Goal: Task Accomplishment & Management: Manage account settings

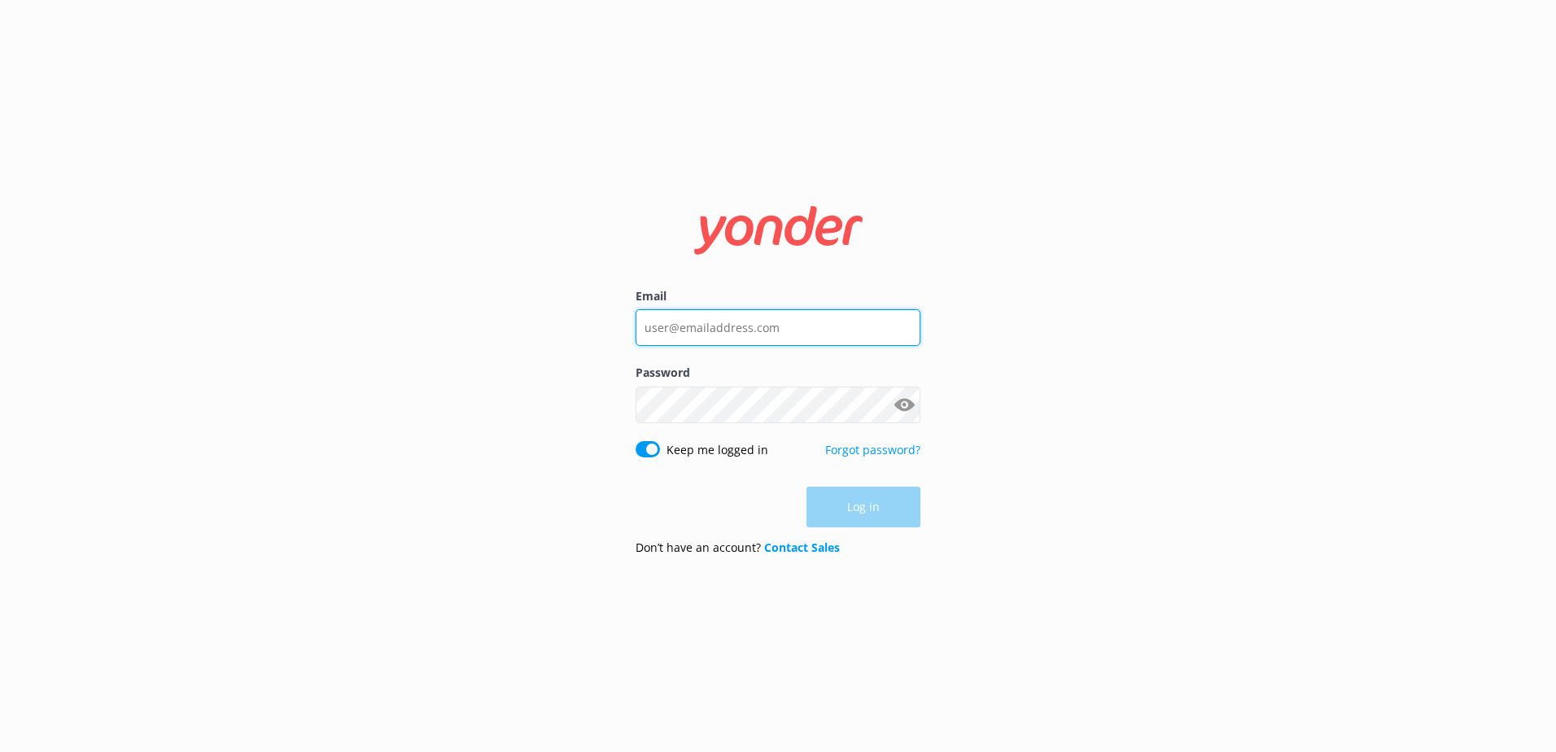
type input "[PERSON_NAME][EMAIL_ADDRESS][DOMAIN_NAME]"
click at [879, 509] on div "Log in" at bounding box center [778, 507] width 285 height 41
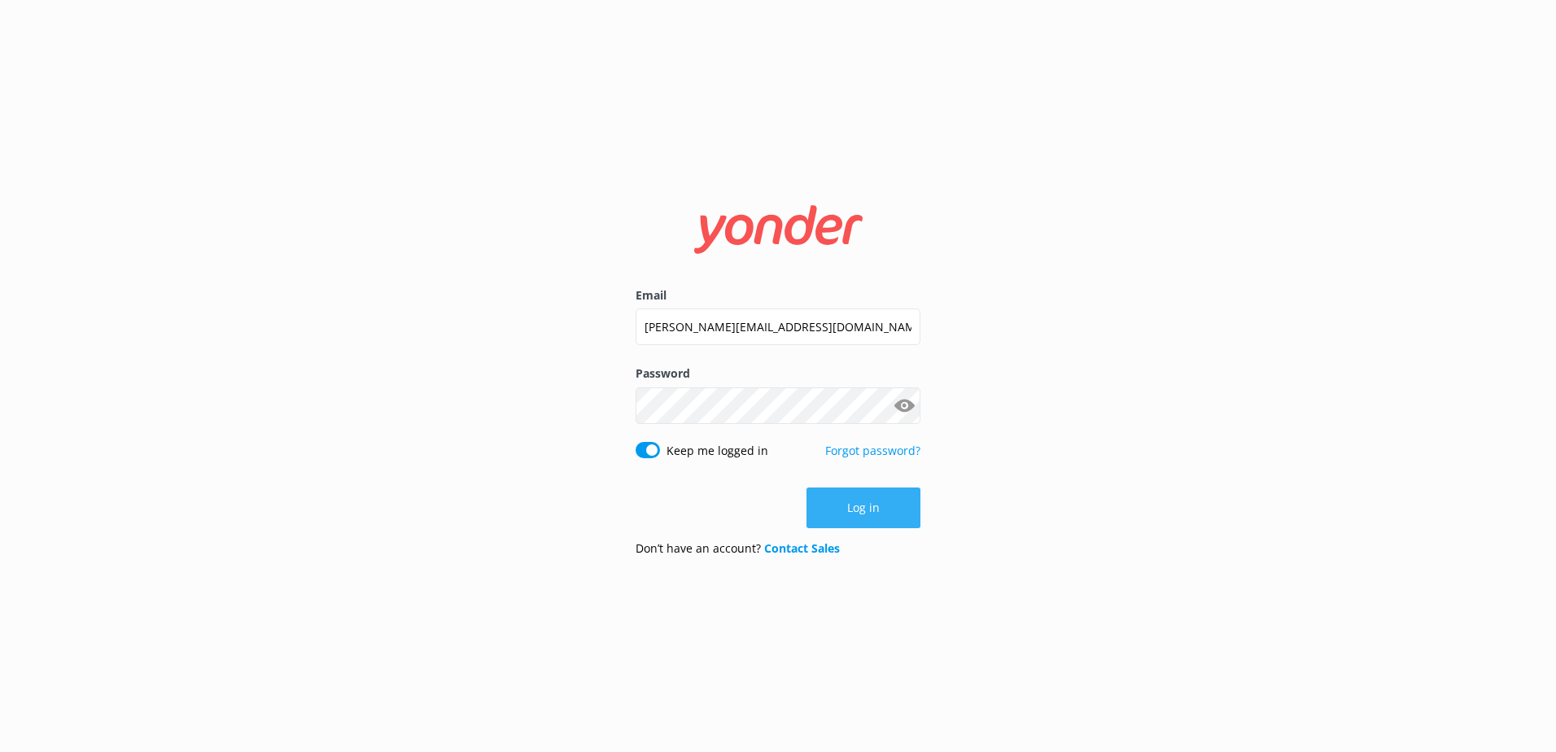
click at [879, 509] on button "Log in" at bounding box center [864, 508] width 114 height 41
